Goal: Task Accomplishment & Management: Manage account settings

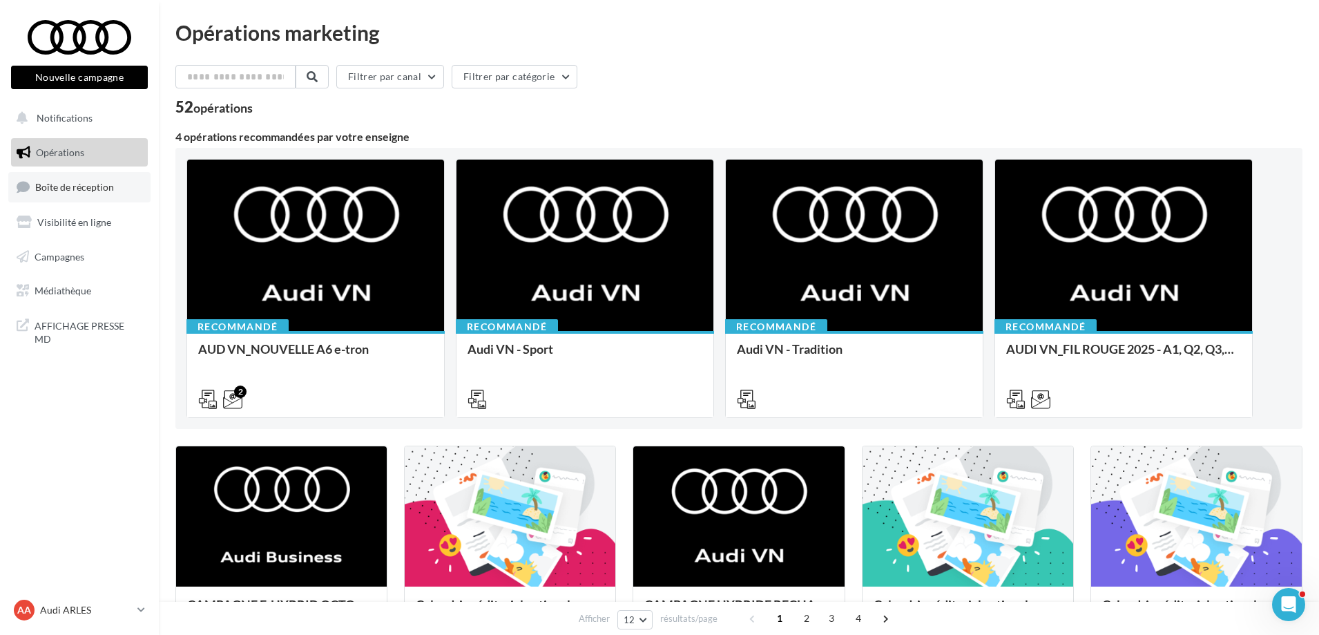
click at [63, 191] on span "Boîte de réception" at bounding box center [74, 187] width 79 height 12
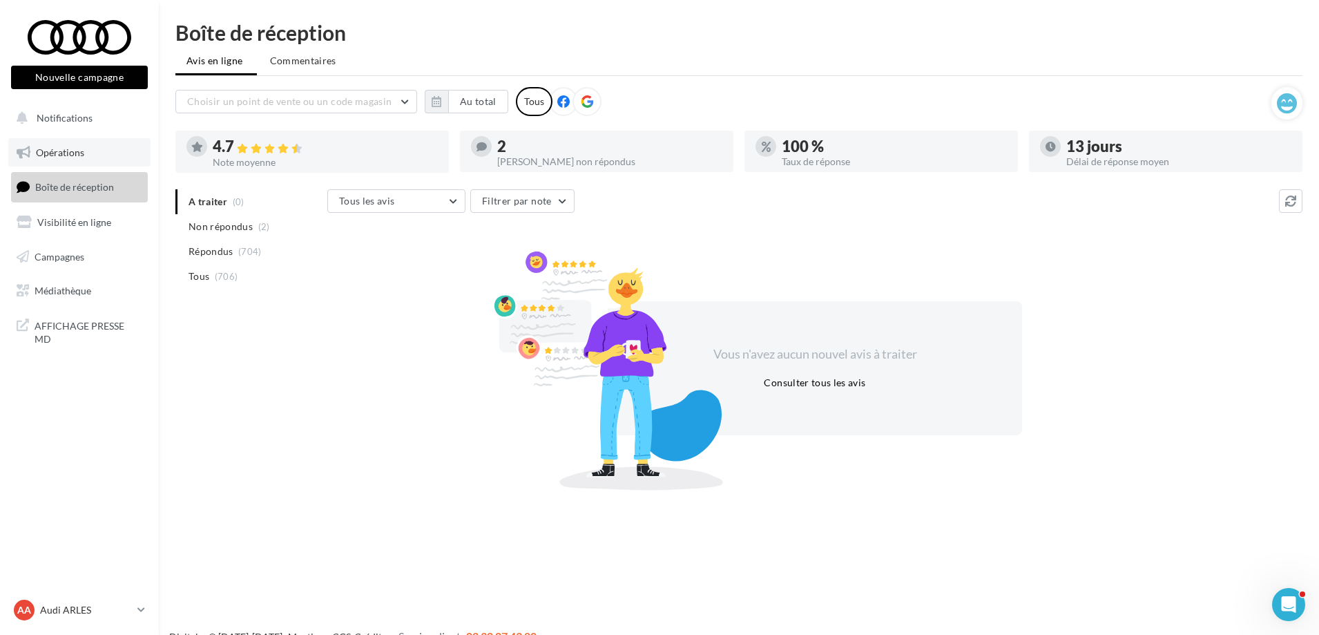
click at [62, 153] on span "Opérations" at bounding box center [60, 152] width 48 height 12
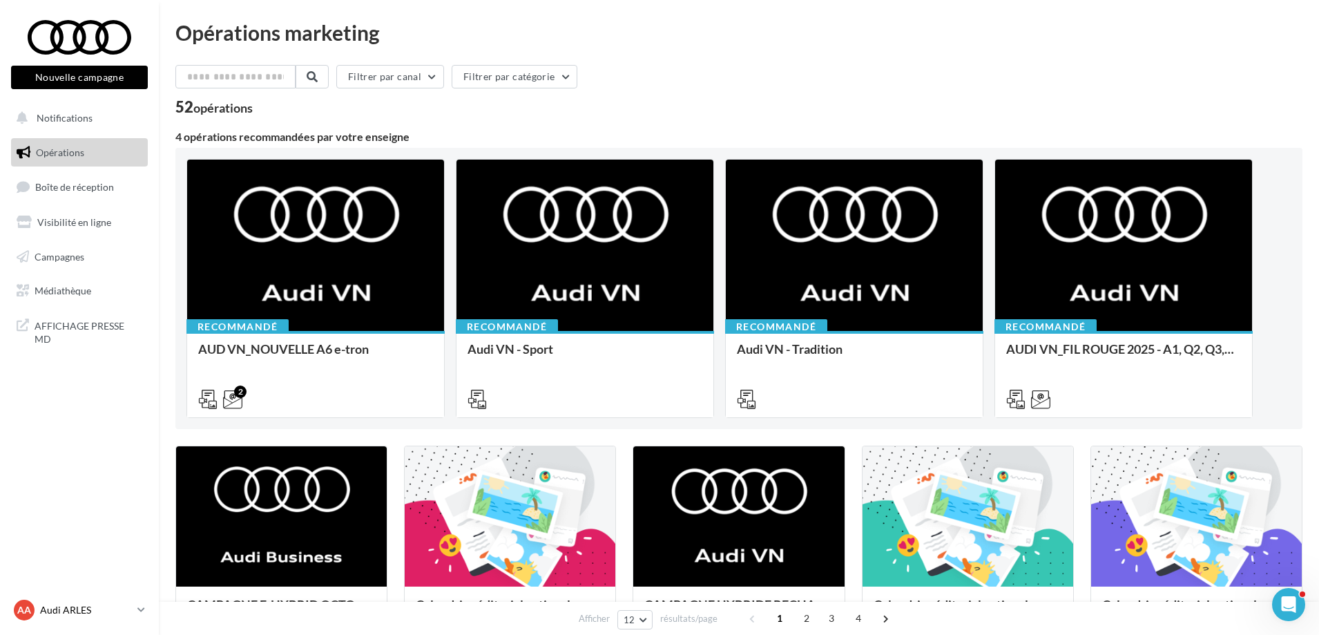
click at [109, 600] on div "AA Audi ARLES audi-arle-pra" at bounding box center [73, 610] width 118 height 21
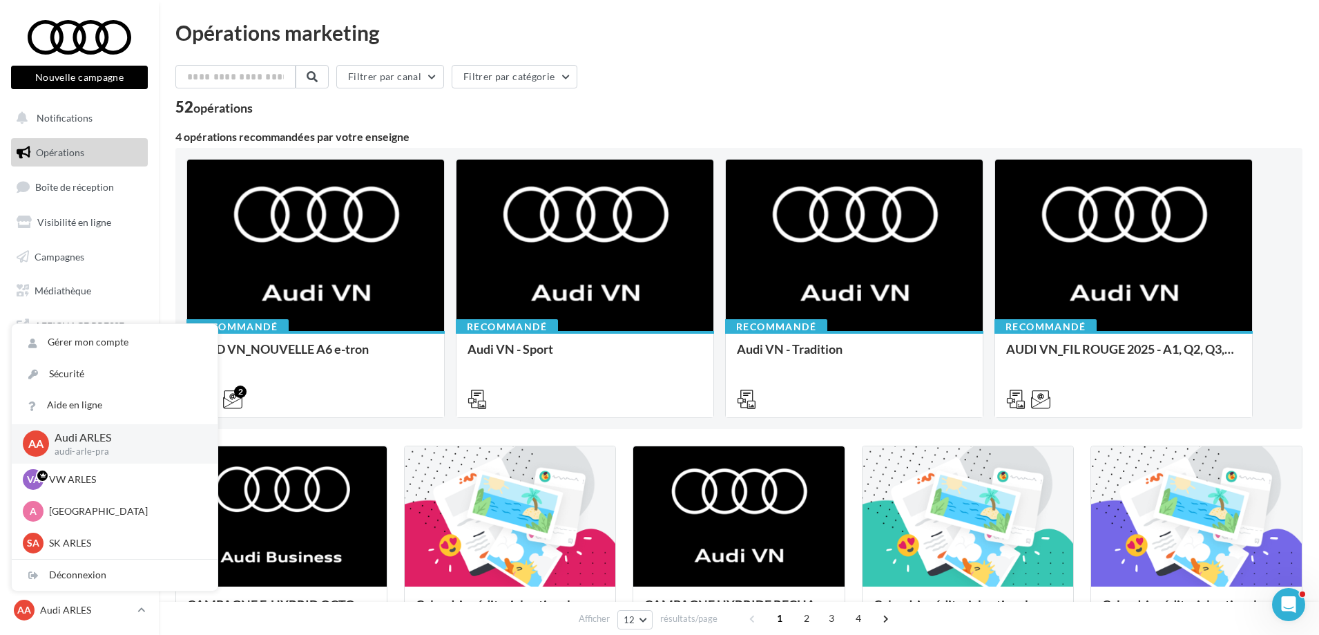
click at [802, 98] on div "Filtrer par canal Filtrer par catégorie 52 opérations" at bounding box center [738, 90] width 1127 height 50
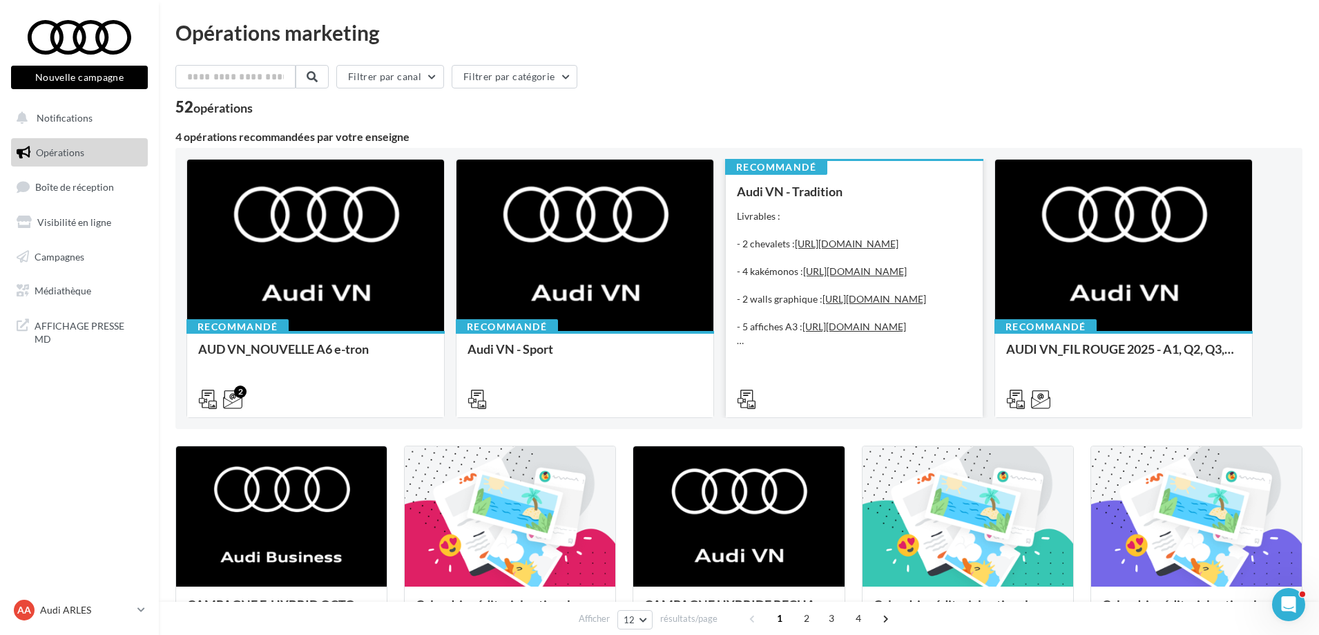
click at [830, 233] on div "Livrables : - 2 chevalets : https://audi.get-it-solutions.com/accueil/10246-.ht…" at bounding box center [854, 278] width 235 height 138
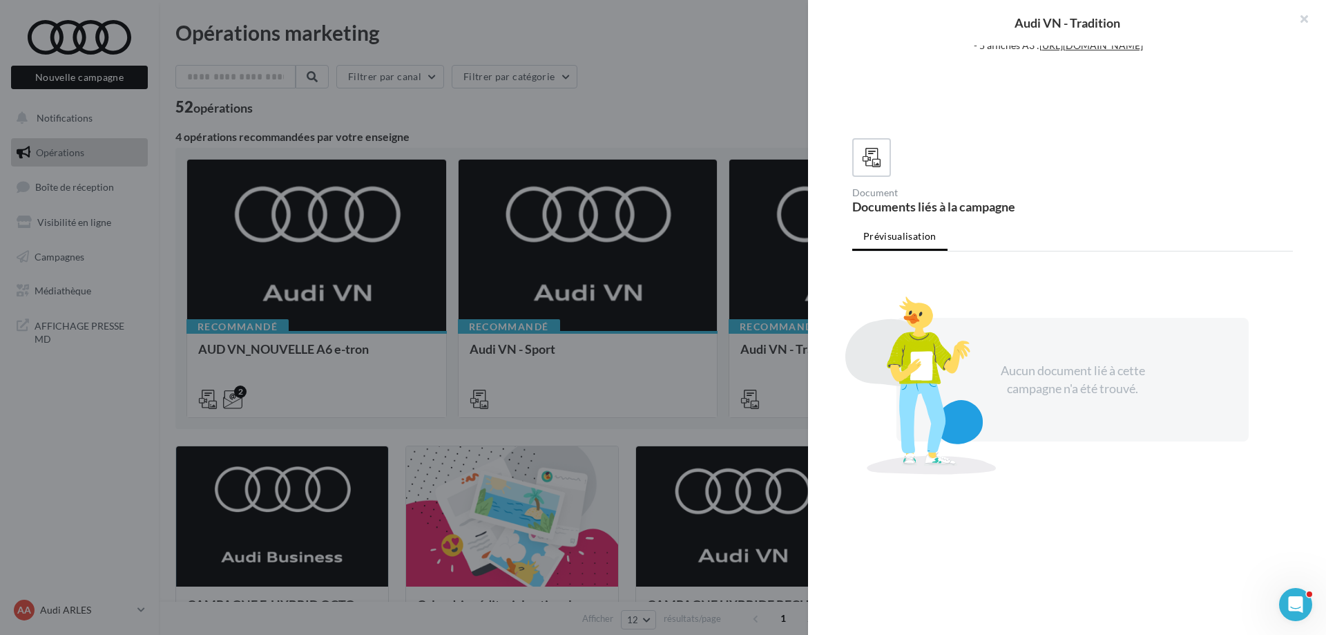
scroll to position [254, 0]
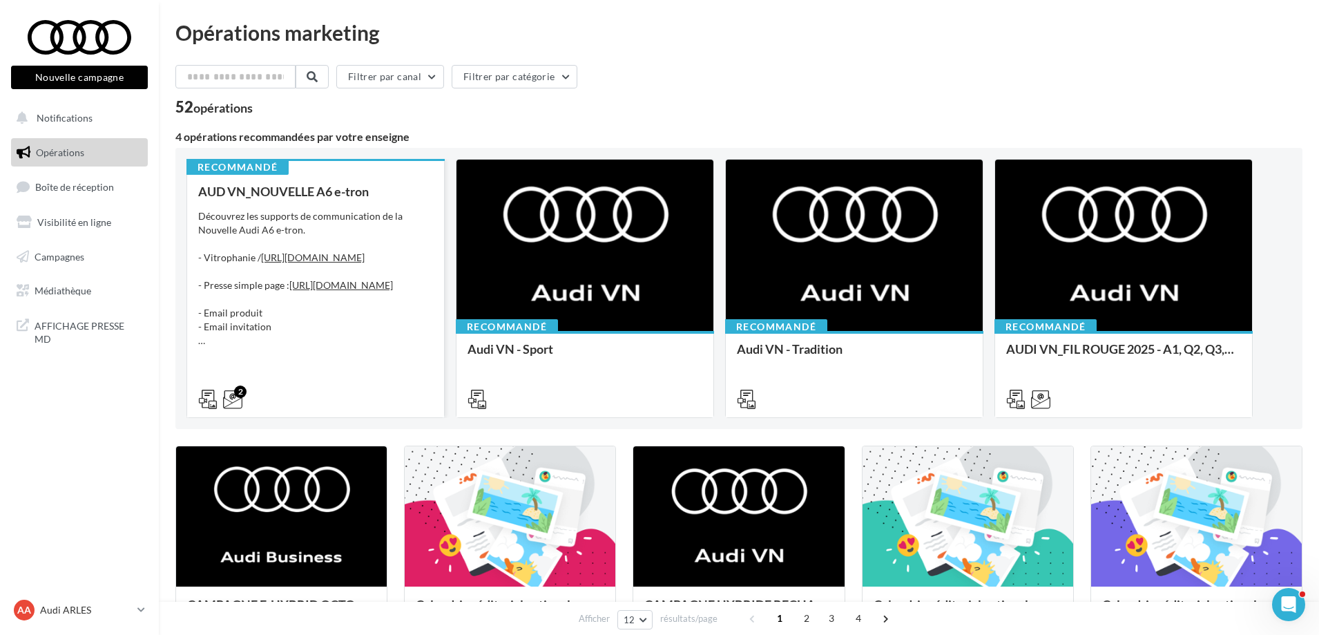
click at [338, 258] on div "Découvrez les supports de communication de la Nouvelle Audi A6 e-tron. - Vitrop…" at bounding box center [315, 278] width 235 height 138
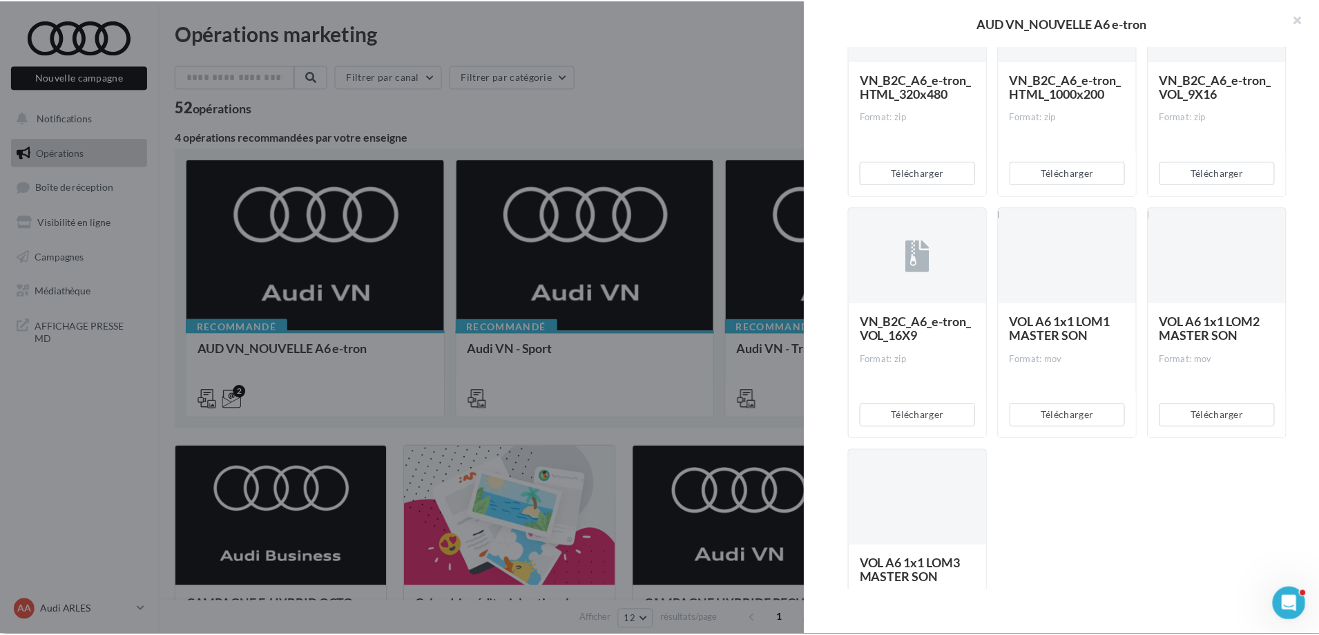
scroll to position [1370, 0]
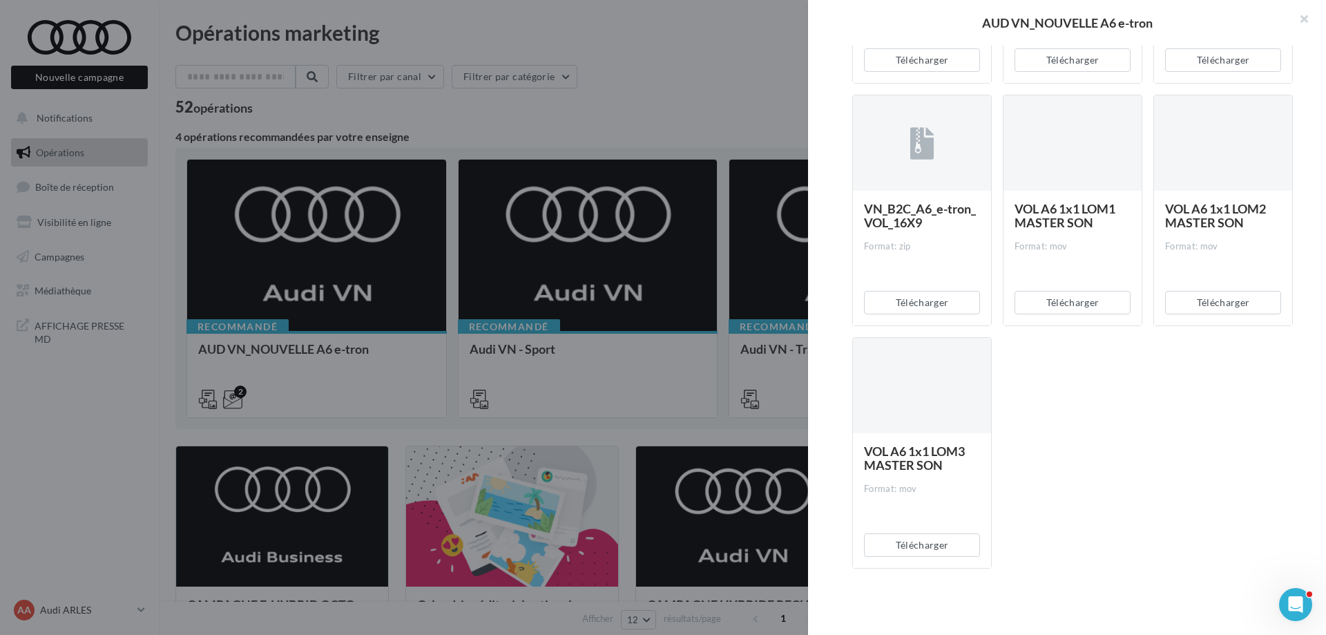
click at [679, 95] on div at bounding box center [663, 317] width 1326 height 635
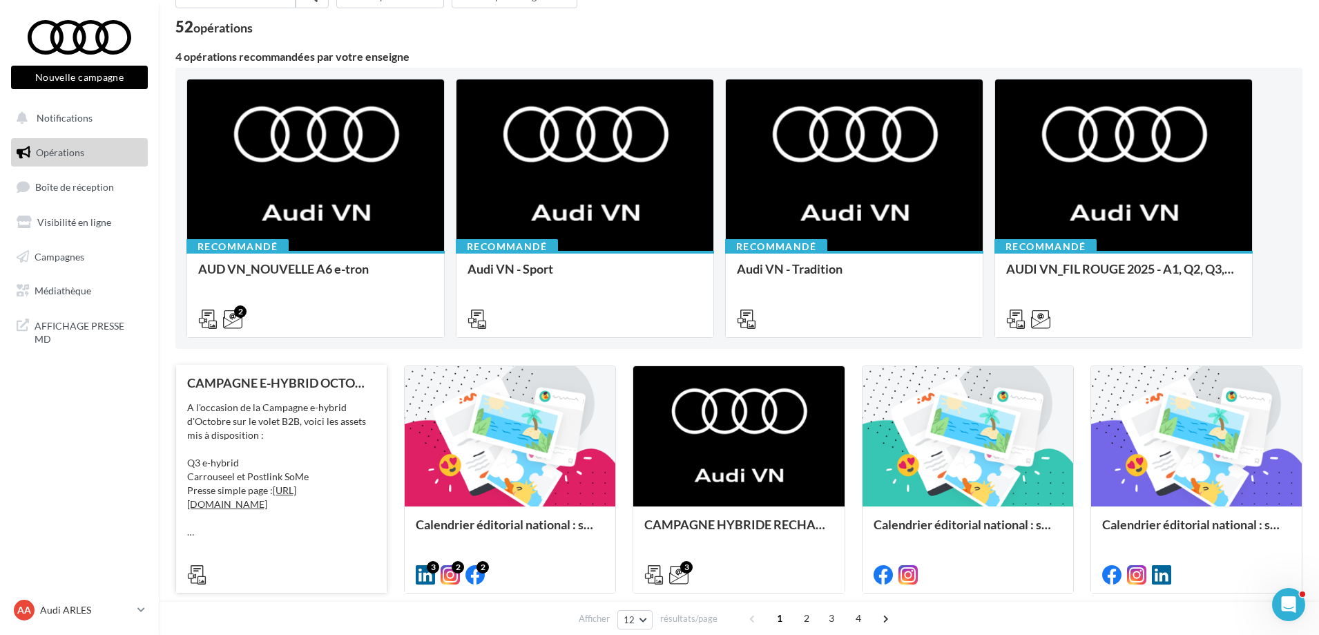
scroll to position [0, 0]
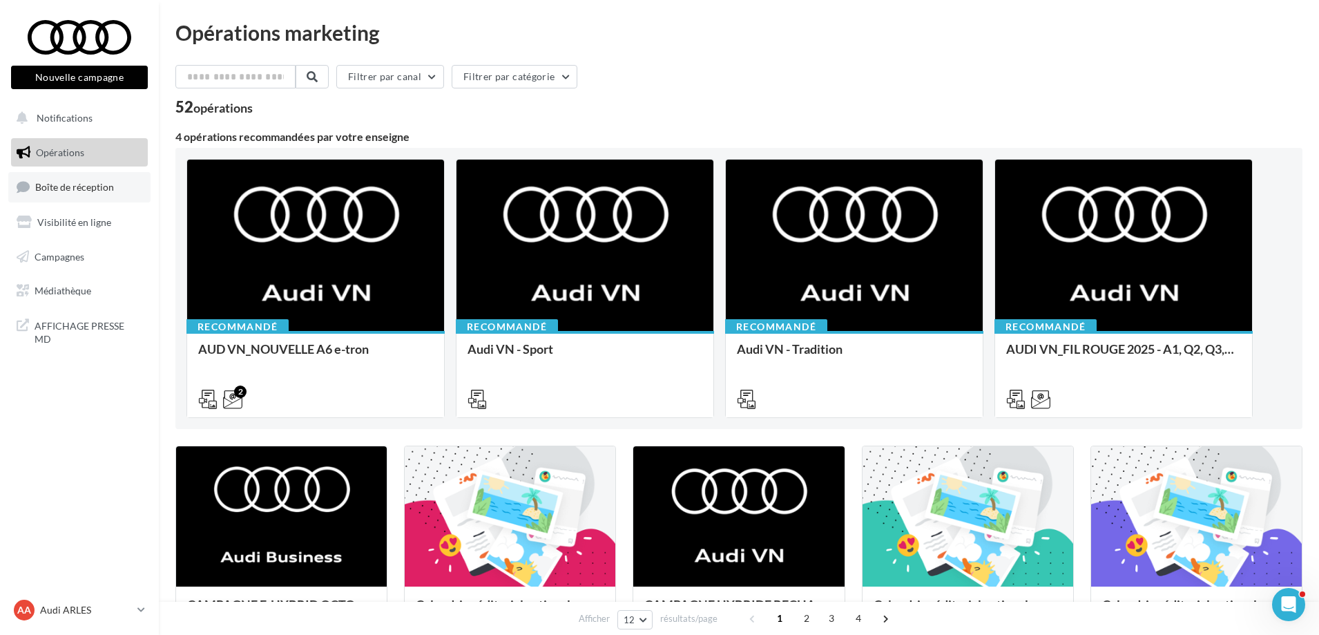
click at [88, 194] on link "Boîte de réception" at bounding box center [79, 187] width 142 height 30
